Goal: Task Accomplishment & Management: Use online tool/utility

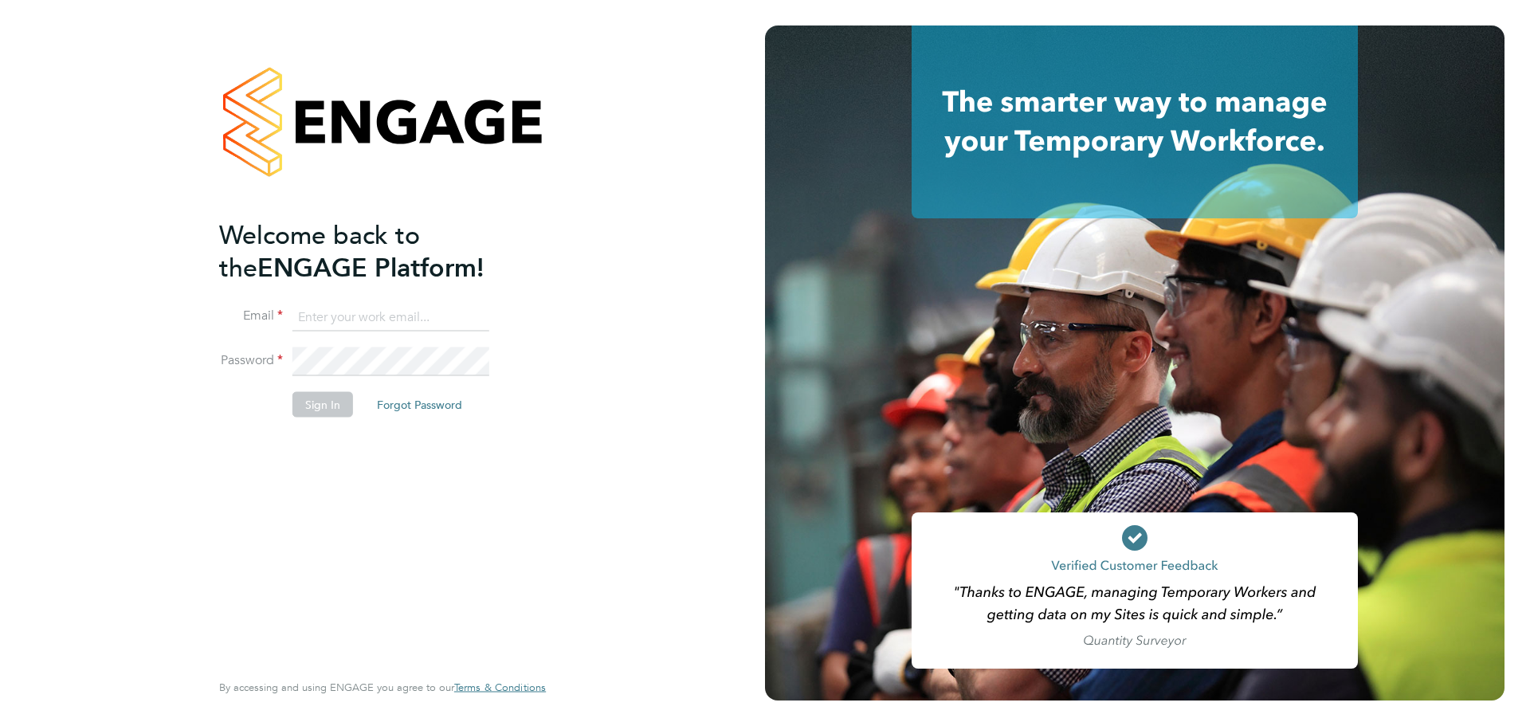
type input "[PERSON_NAME][EMAIL_ADDRESS][PERSON_NAME][PERSON_NAME][DOMAIN_NAME]"
click at [308, 405] on button "Sign In" at bounding box center [322, 403] width 61 height 25
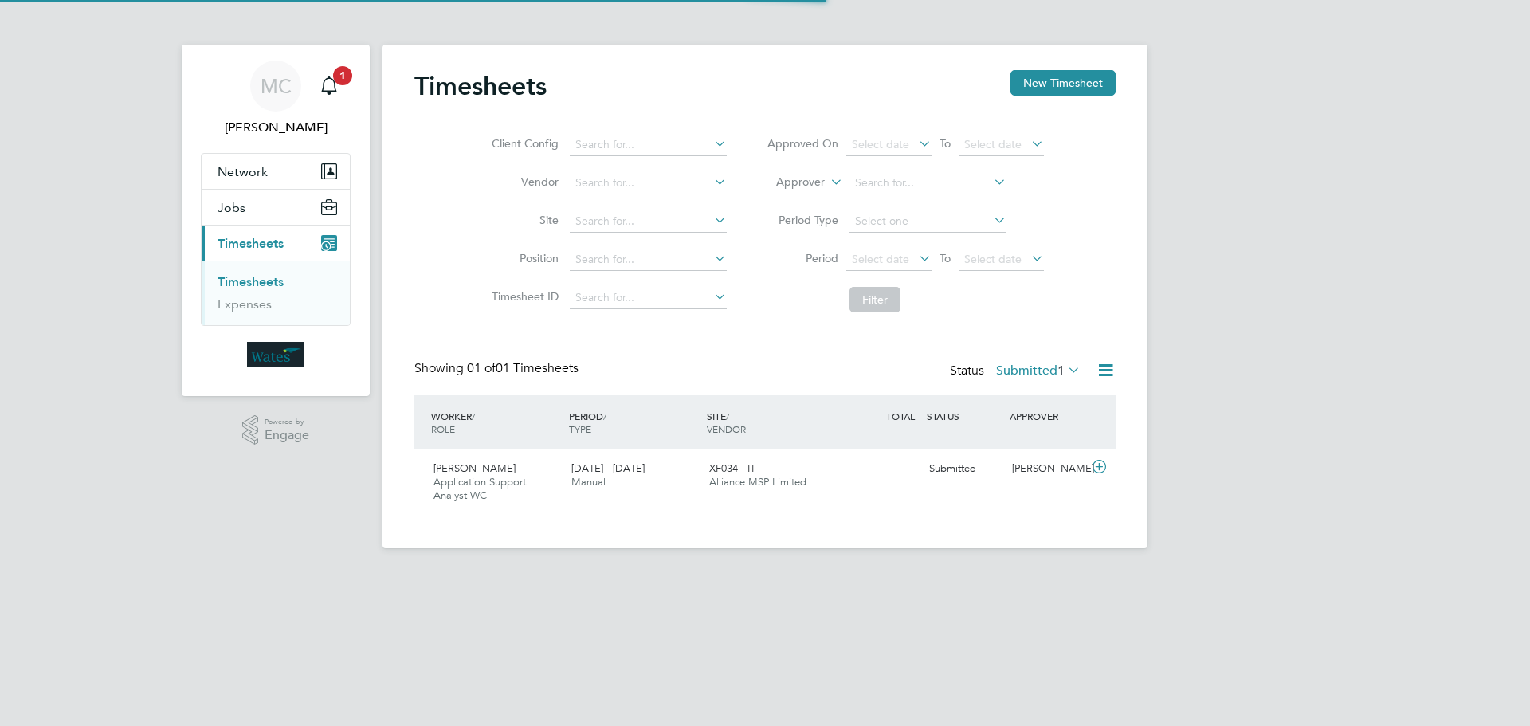
scroll to position [41, 139]
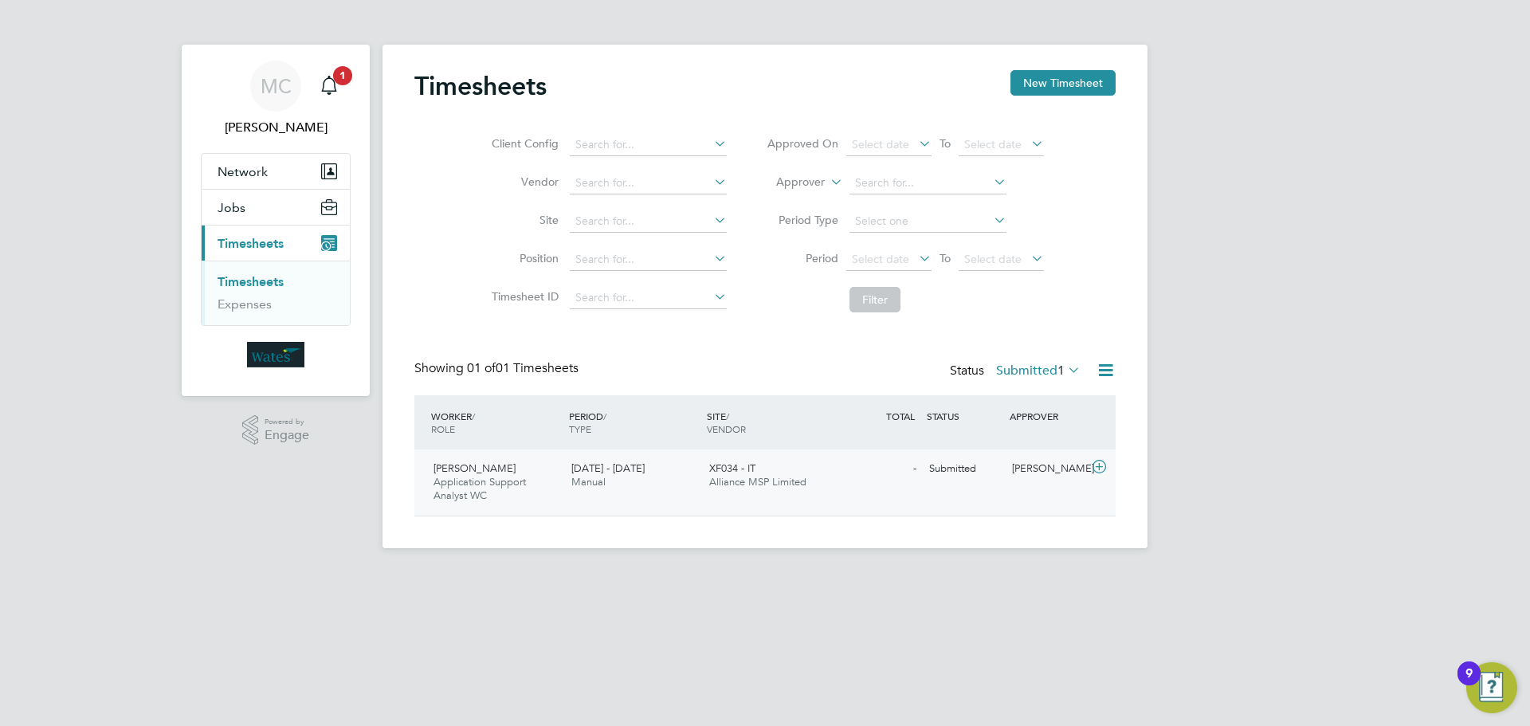
click at [544, 484] on div "Simon Bussey Application Support Analyst WC 6 - 12 Sep 2025" at bounding box center [496, 482] width 138 height 53
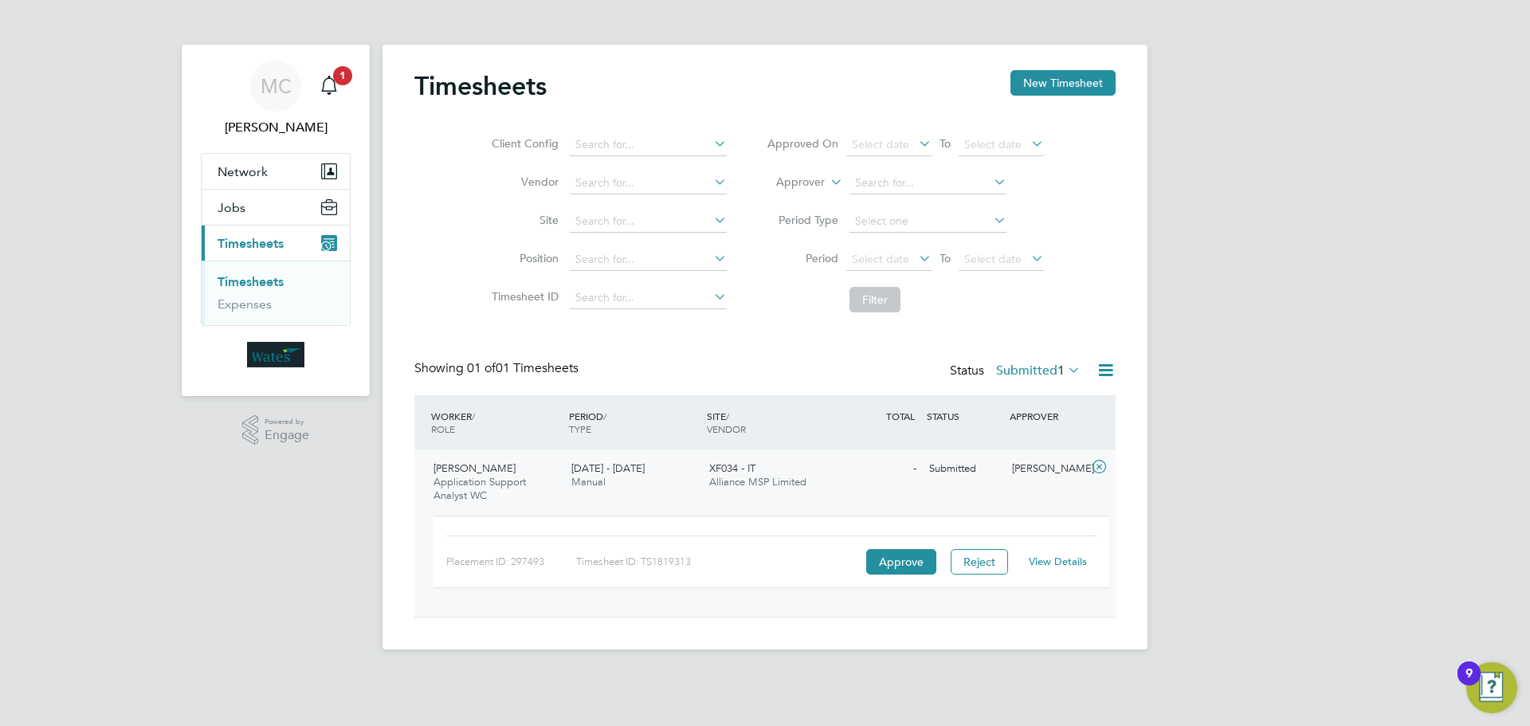
click at [1038, 564] on link "View Details" at bounding box center [1058, 562] width 58 height 14
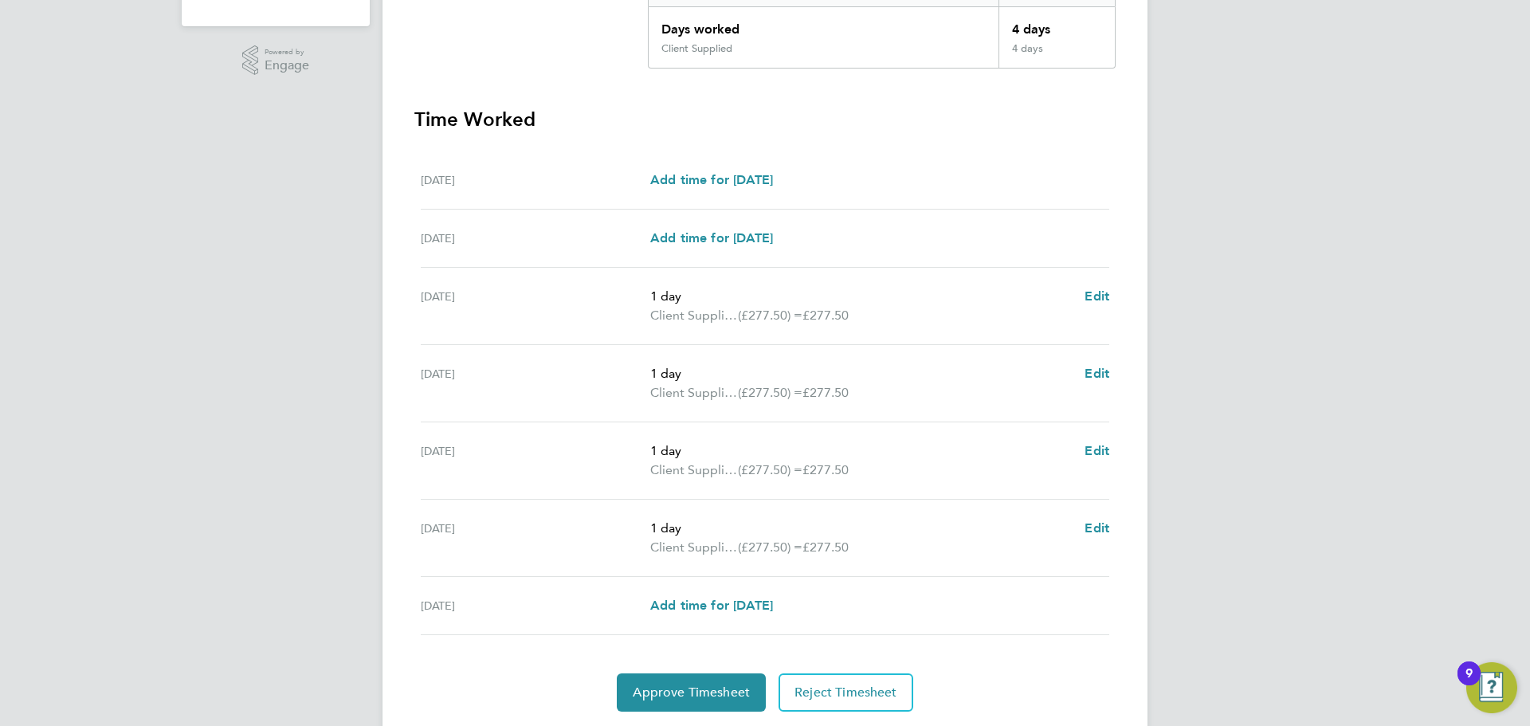
scroll to position [419, 0]
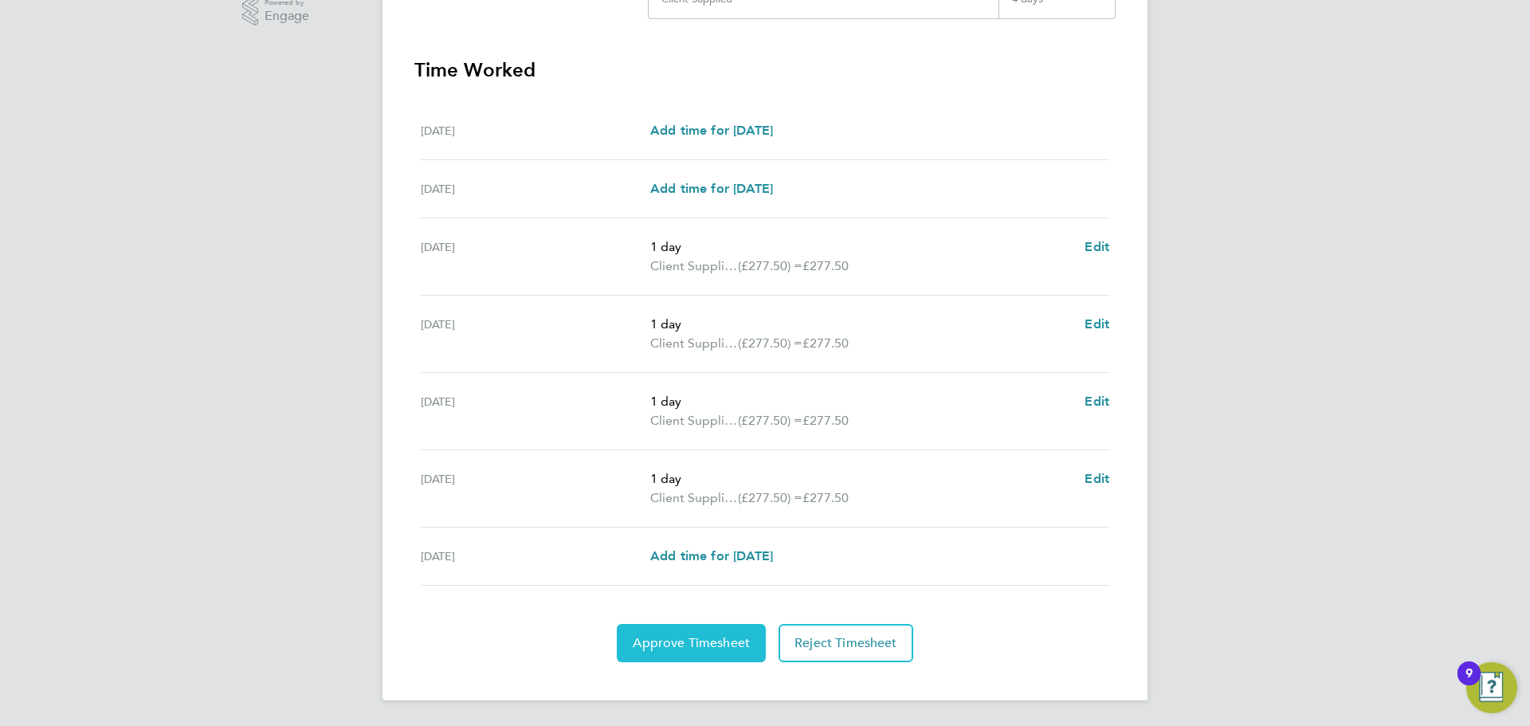
click at [685, 639] on span "Approve Timesheet" at bounding box center [691, 643] width 117 height 16
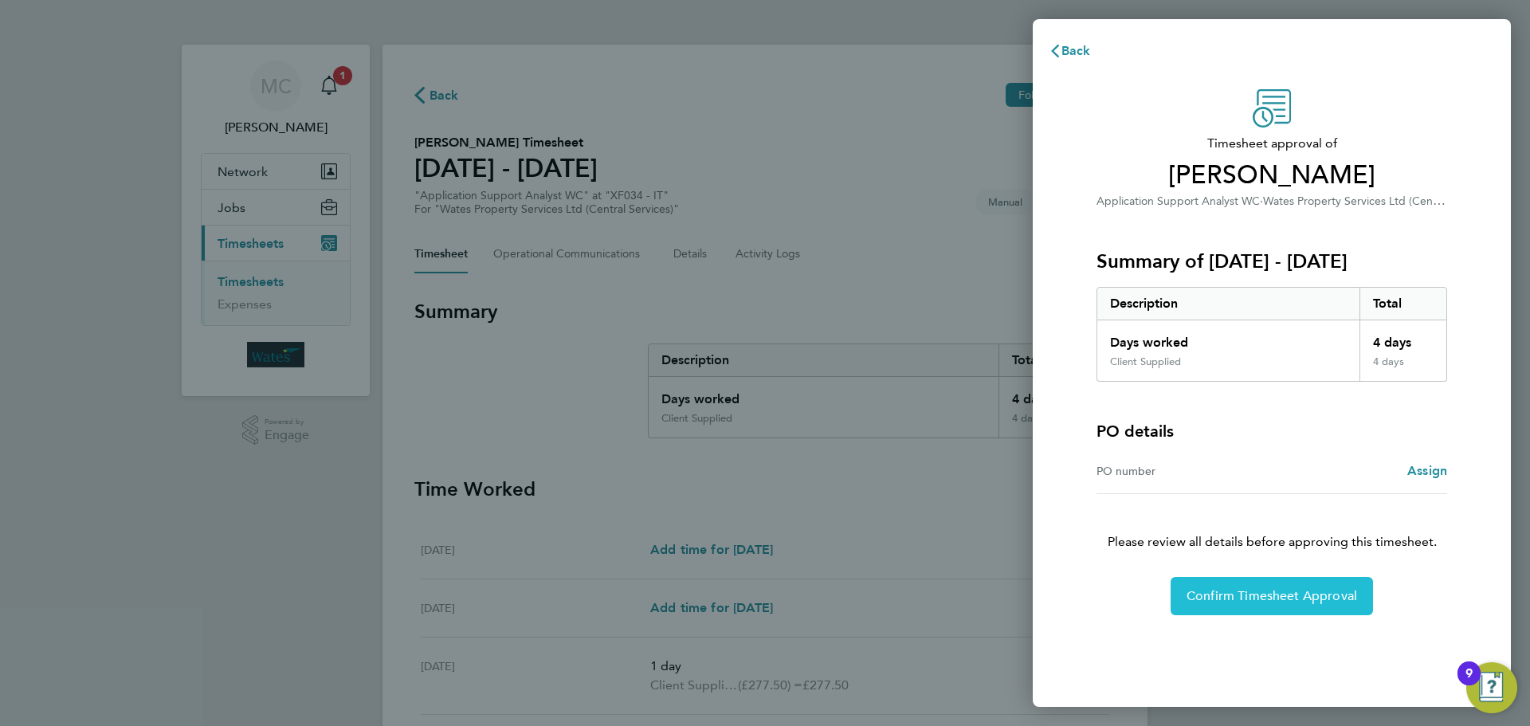
click at [1251, 600] on span "Confirm Timesheet Approval" at bounding box center [1271, 596] width 171 height 16
